Goal: Task Accomplishment & Management: Use online tool/utility

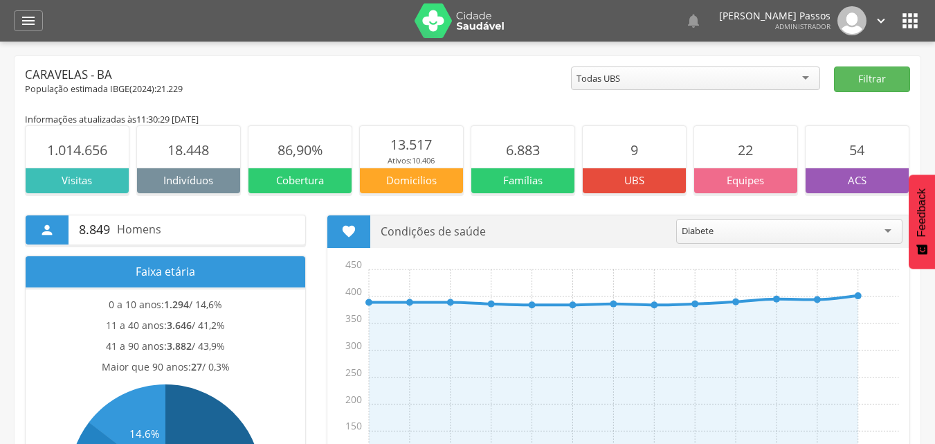
click at [898, 16] on div "  Lorem ipsum dolor sit amet, sed do eiusmod tempor incididunt ut labore et d…" at bounding box center [489, 21] width 865 height 42
click at [913, 25] on icon "" at bounding box center [910, 21] width 22 height 22
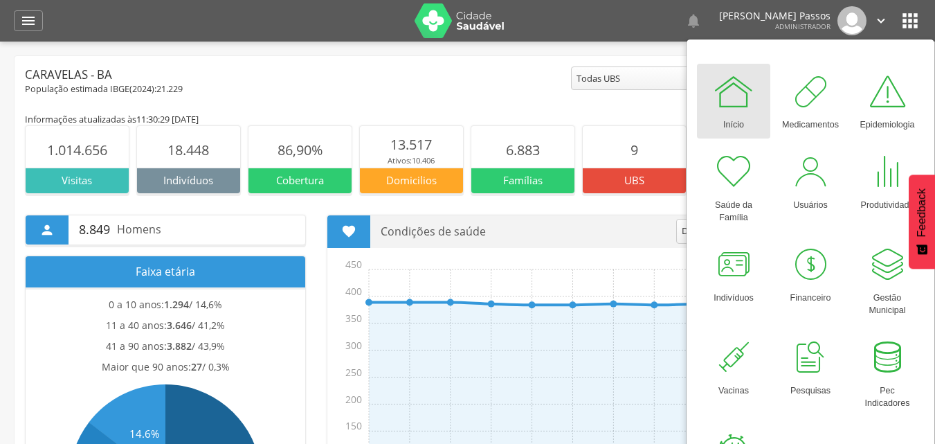
click at [458, 91] on div "População estimada IBGE( 2024 ): 21.229" at bounding box center [298, 89] width 546 height 12
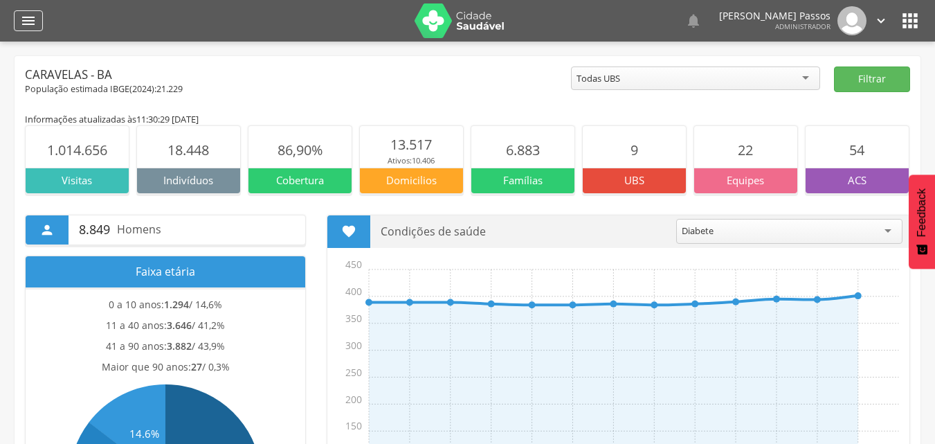
click at [25, 24] on icon "" at bounding box center [28, 20] width 17 height 17
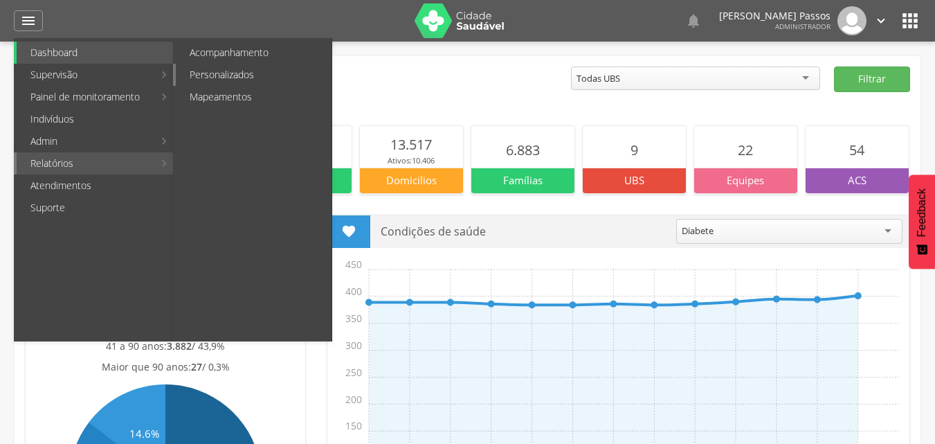
click at [246, 78] on link "Personalizados" at bounding box center [254, 75] width 156 height 22
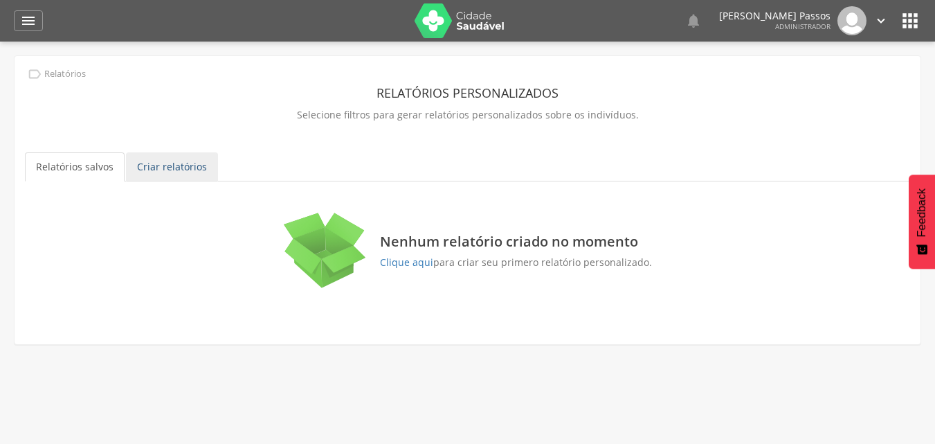
click at [167, 170] on link "Criar relatórios" at bounding box center [172, 166] width 92 height 29
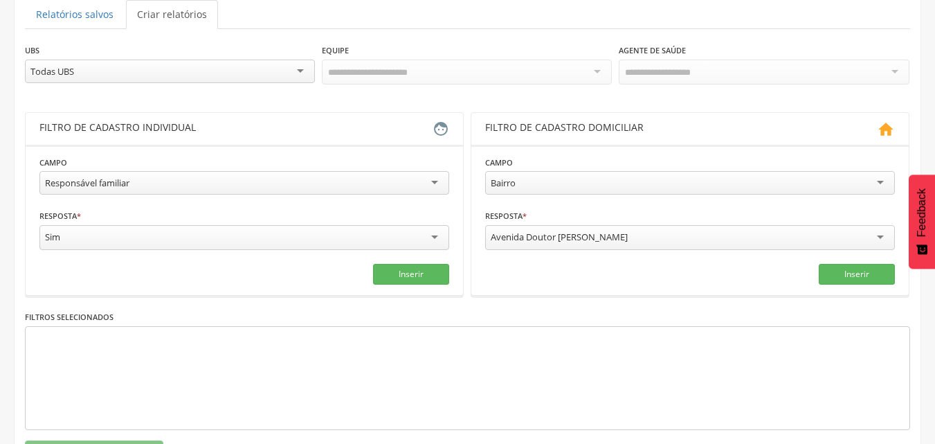
scroll to position [70, 0]
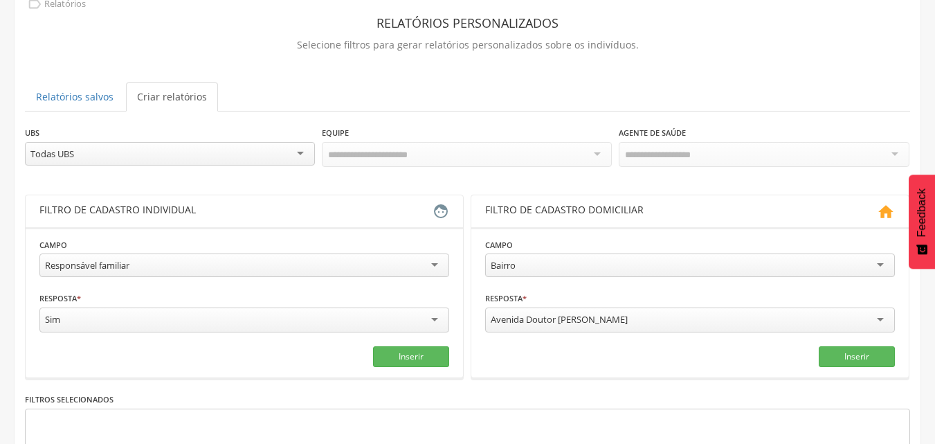
click at [217, 153] on div "Todas UBS" at bounding box center [170, 154] width 290 height 24
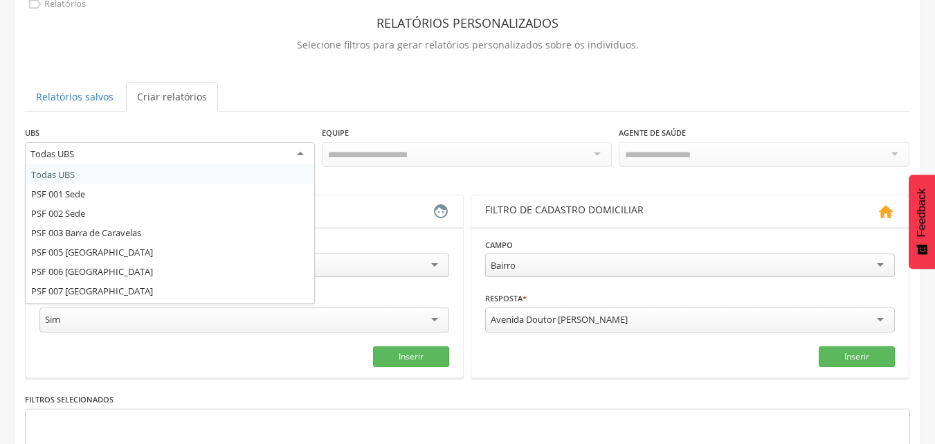
click at [91, 177] on div "UBS ********* Todas UBS Todas UBS PSF 001 Sede PSF 002 Sede PSF 003 [GEOGRAPHIC…" at bounding box center [467, 152] width 885 height 55
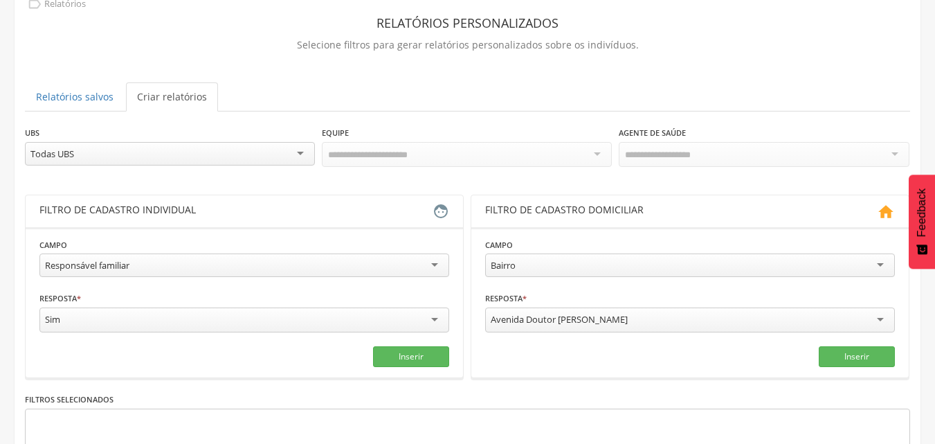
click at [329, 57] on div "**********" at bounding box center [468, 271] width 906 height 570
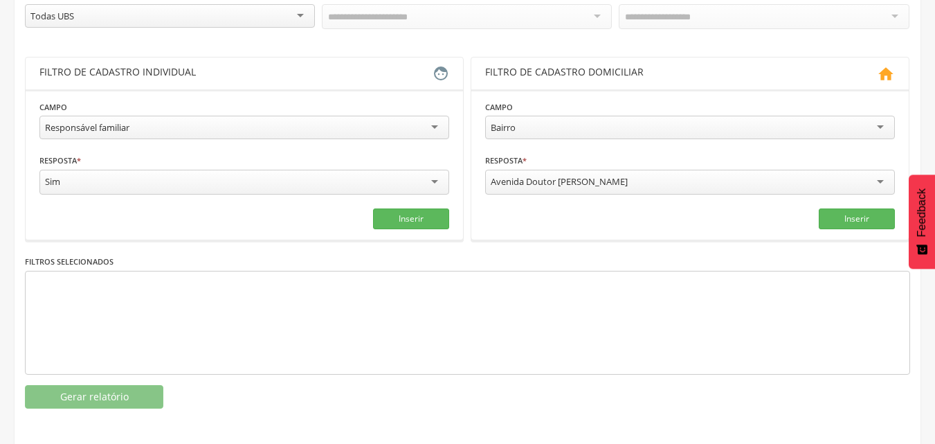
scroll to position [208, 0]
click at [116, 323] on div at bounding box center [467, 322] width 885 height 104
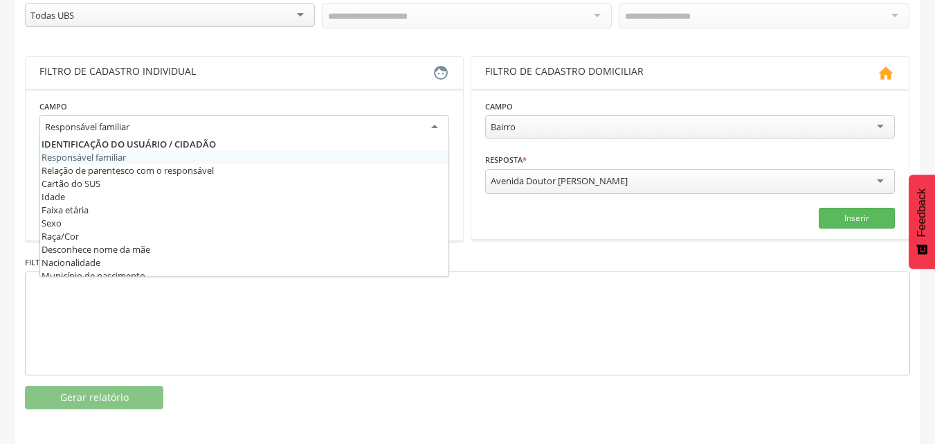
click at [284, 129] on div "Responsável familiar" at bounding box center [244, 127] width 410 height 25
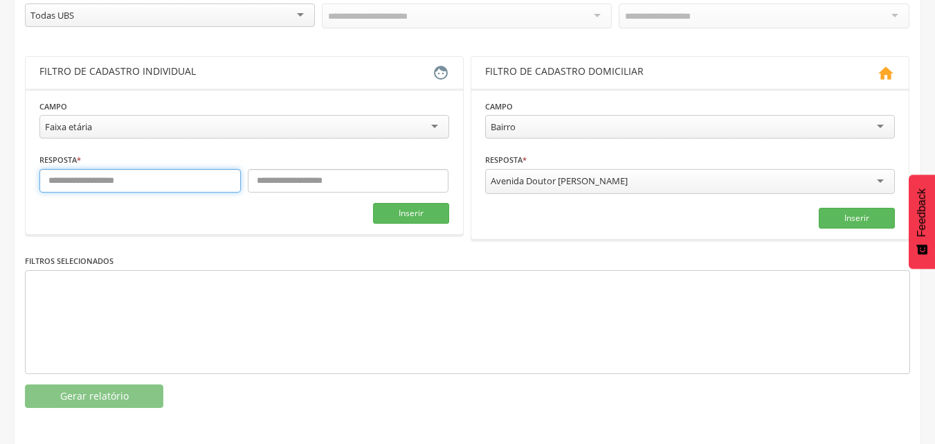
click at [165, 189] on input "text" at bounding box center [139, 181] width 201 height 24
type input "*"
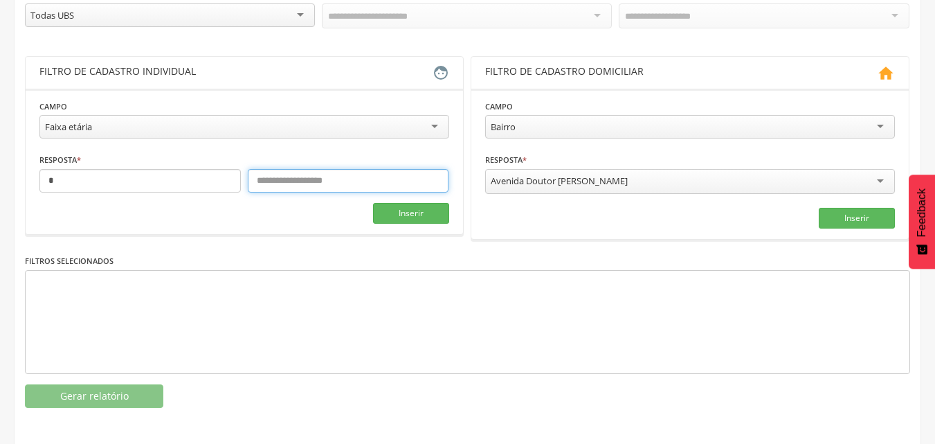
click at [330, 183] on input "text" at bounding box center [348, 181] width 201 height 24
type input "*"
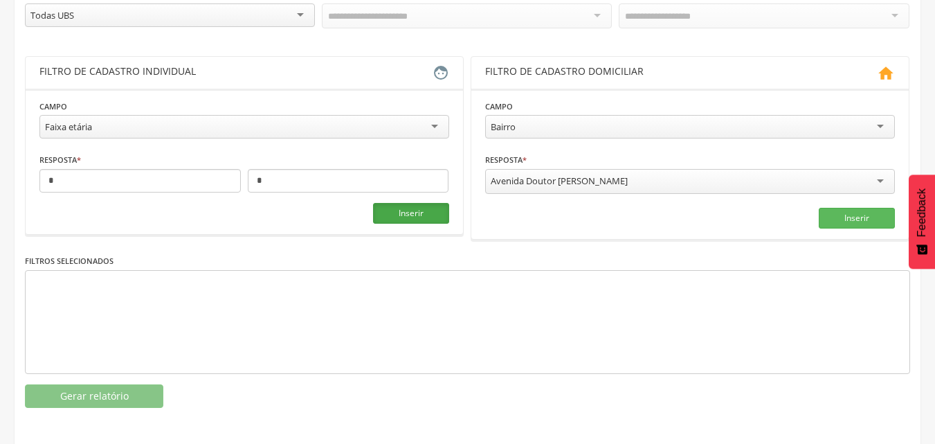
click at [426, 215] on button "Inserir" at bounding box center [411, 213] width 76 height 21
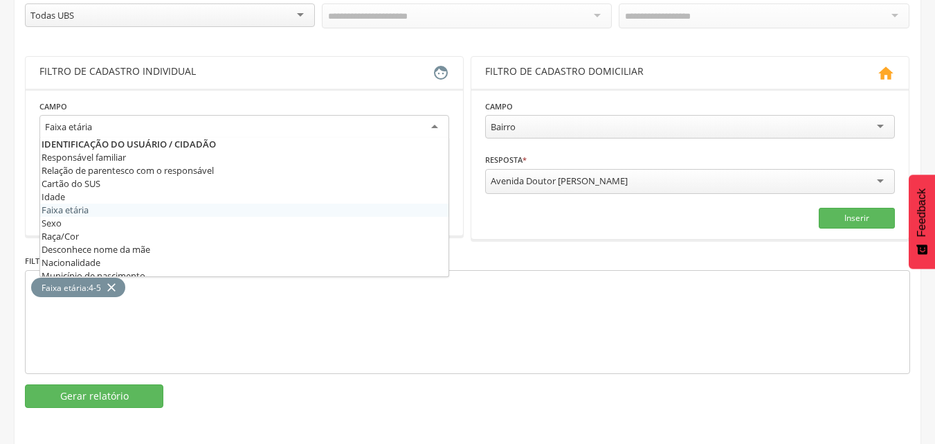
click at [224, 127] on div "Faixa etária" at bounding box center [244, 127] width 410 height 25
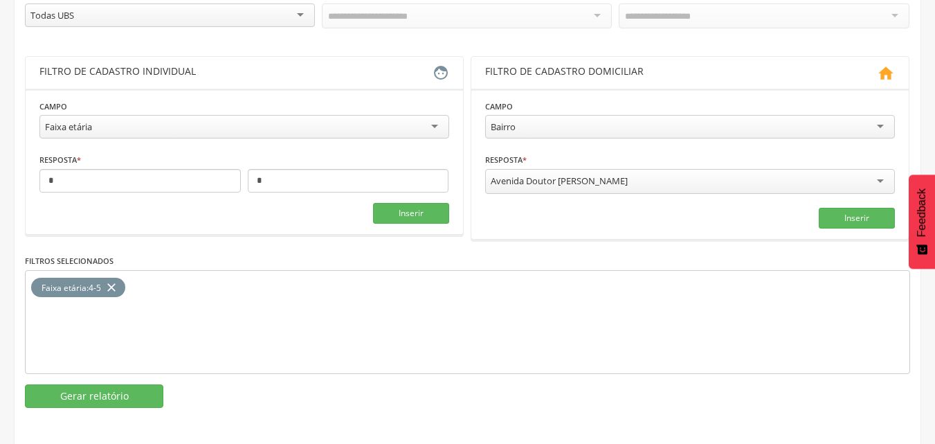
click at [224, 127] on div "Faixa etária" at bounding box center [244, 127] width 410 height 24
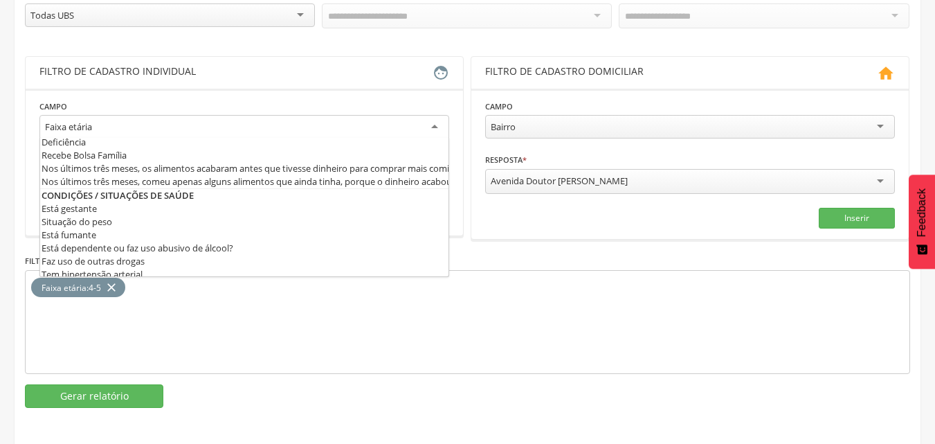
scroll to position [346, 0]
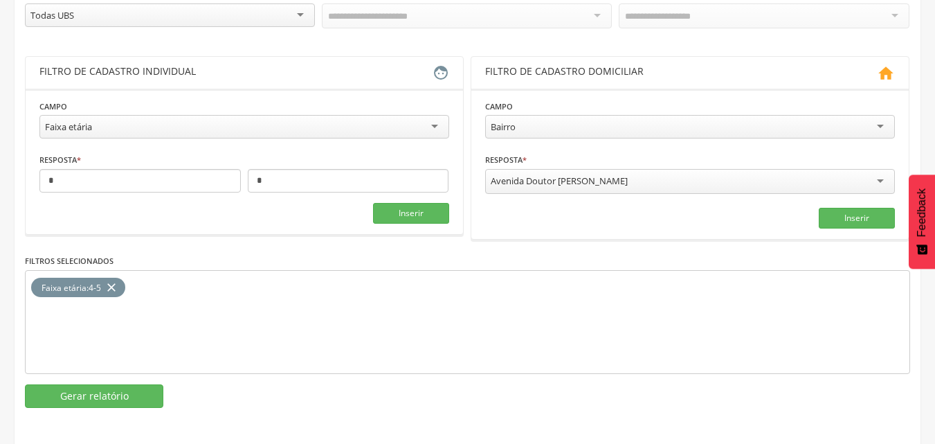
click at [17, 227] on div "**********" at bounding box center [468, 133] width 906 height 570
click at [117, 400] on button "Gerar relatório" at bounding box center [94, 396] width 138 height 24
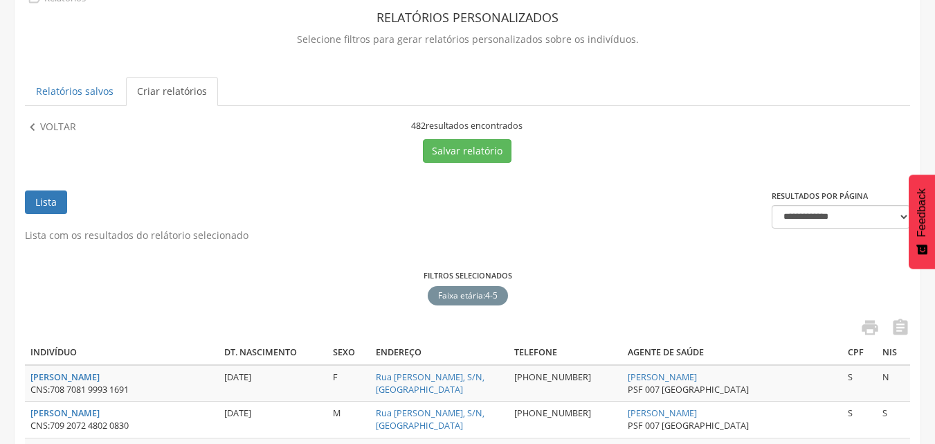
scroll to position [0, 0]
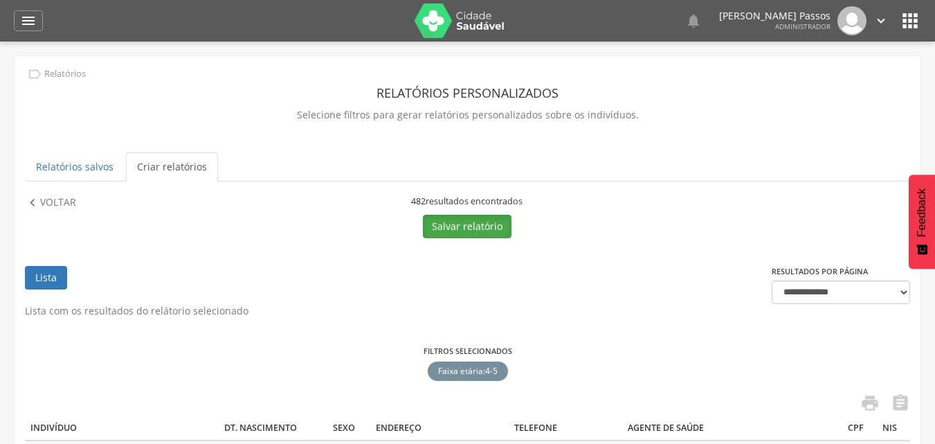
click at [462, 233] on button "Salvar relatório" at bounding box center [467, 227] width 89 height 24
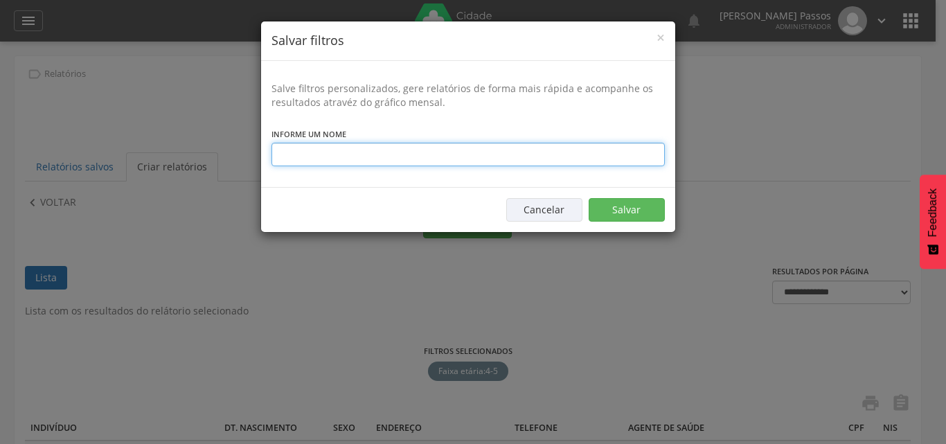
click at [410, 155] on input "text" at bounding box center [467, 155] width 393 height 24
click at [419, 158] on input "text" at bounding box center [467, 155] width 393 height 24
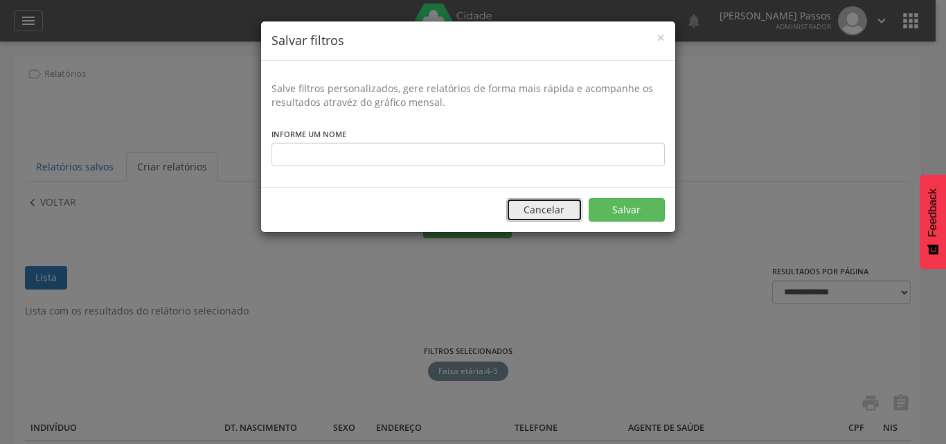
click at [551, 209] on button "Cancelar" at bounding box center [544, 210] width 76 height 24
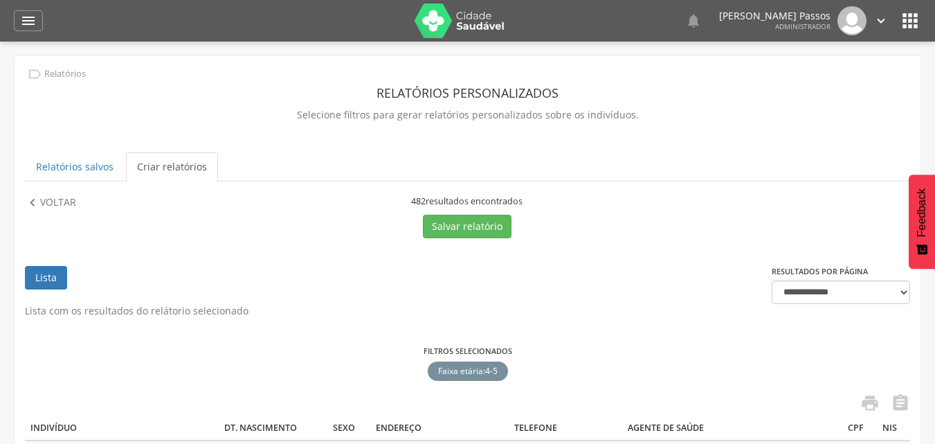
click at [918, 18] on icon "" at bounding box center [910, 21] width 22 height 22
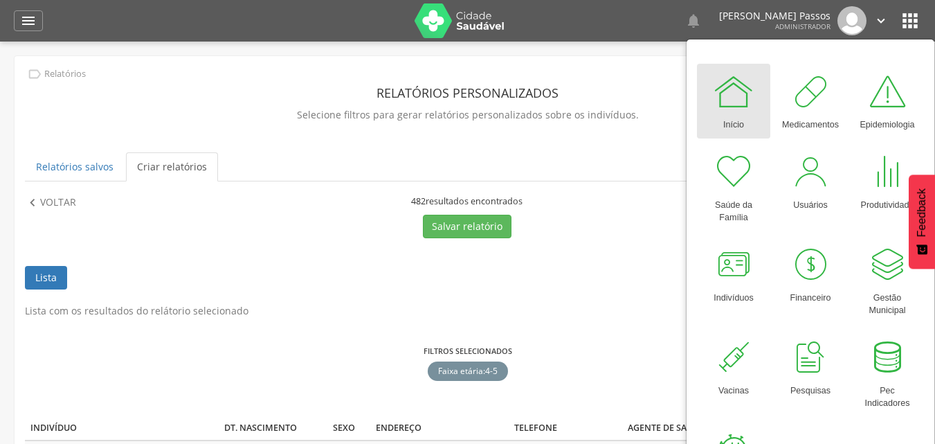
click at [735, 116] on div "Início" at bounding box center [733, 121] width 21 height 19
click at [738, 88] on div at bounding box center [734, 92] width 42 height 42
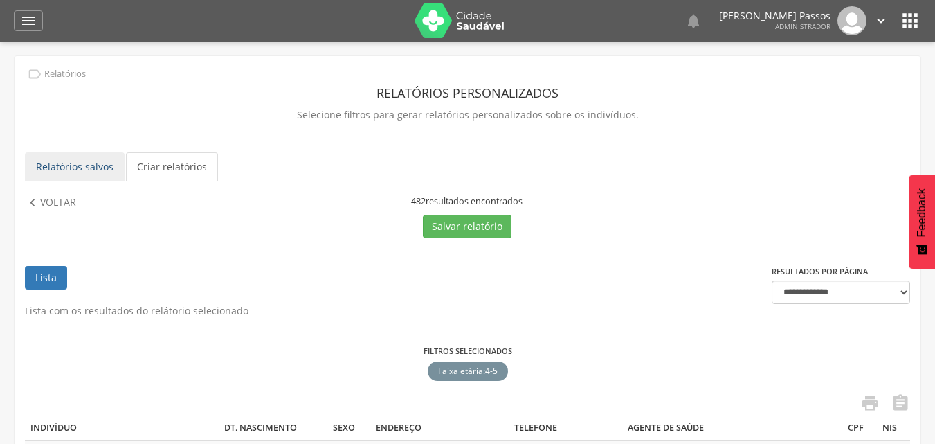
click at [89, 159] on link "Relatórios salvos" at bounding box center [75, 166] width 100 height 29
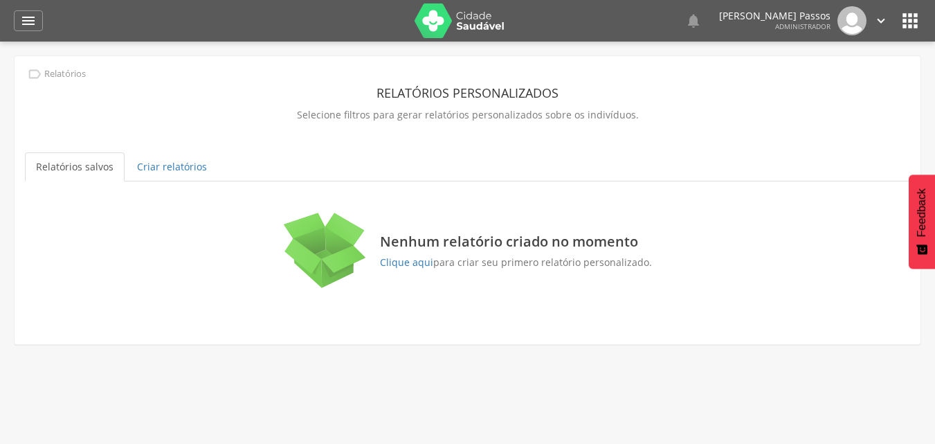
click at [906, 15] on icon "" at bounding box center [910, 21] width 22 height 22
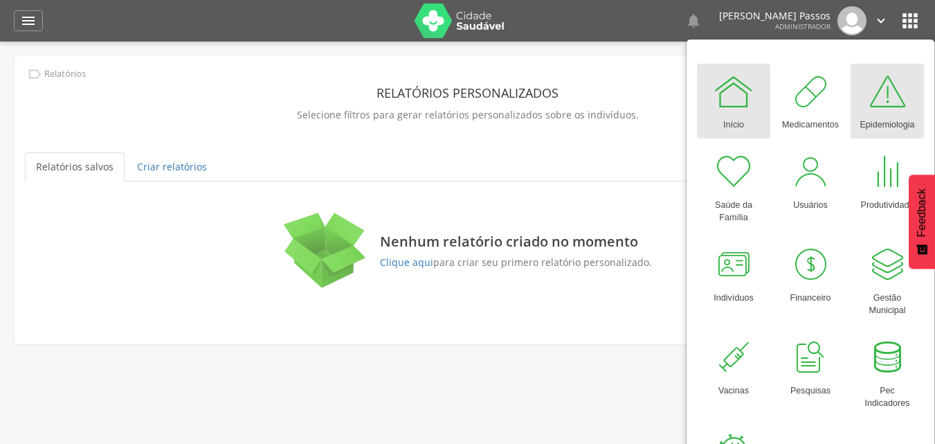
click at [878, 99] on div at bounding box center [888, 92] width 42 height 42
